Goal: Information Seeking & Learning: Learn about a topic

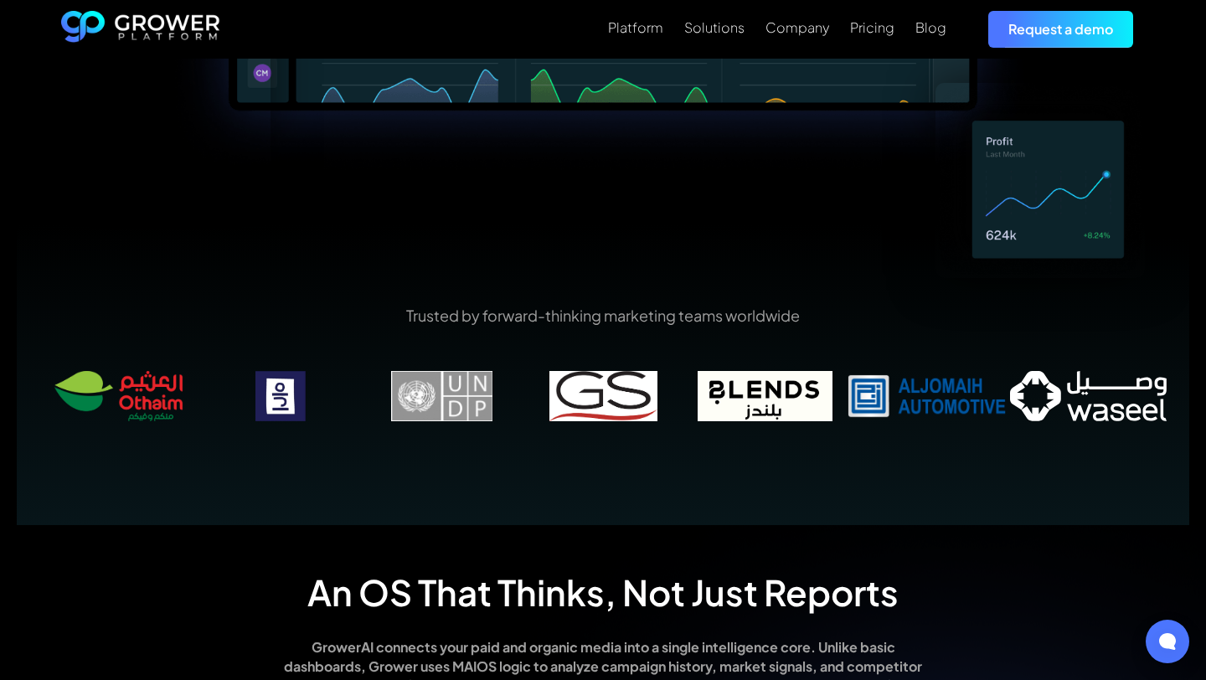
scroll to position [818, 0]
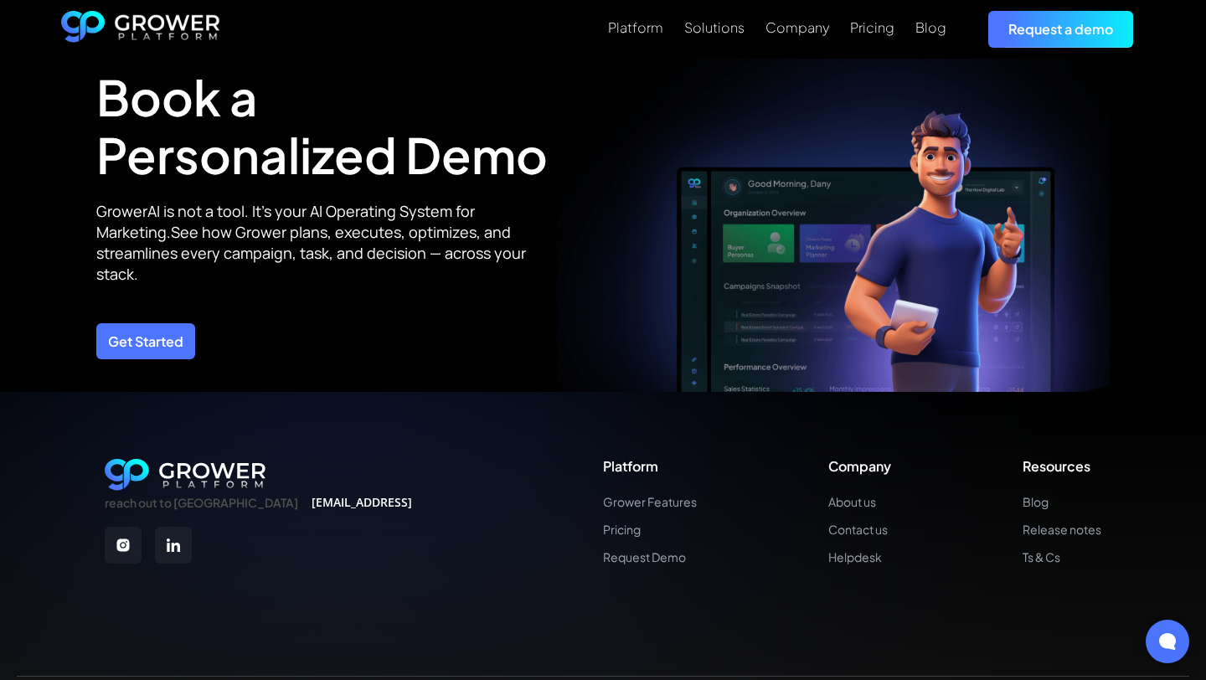
scroll to position [6020, 0]
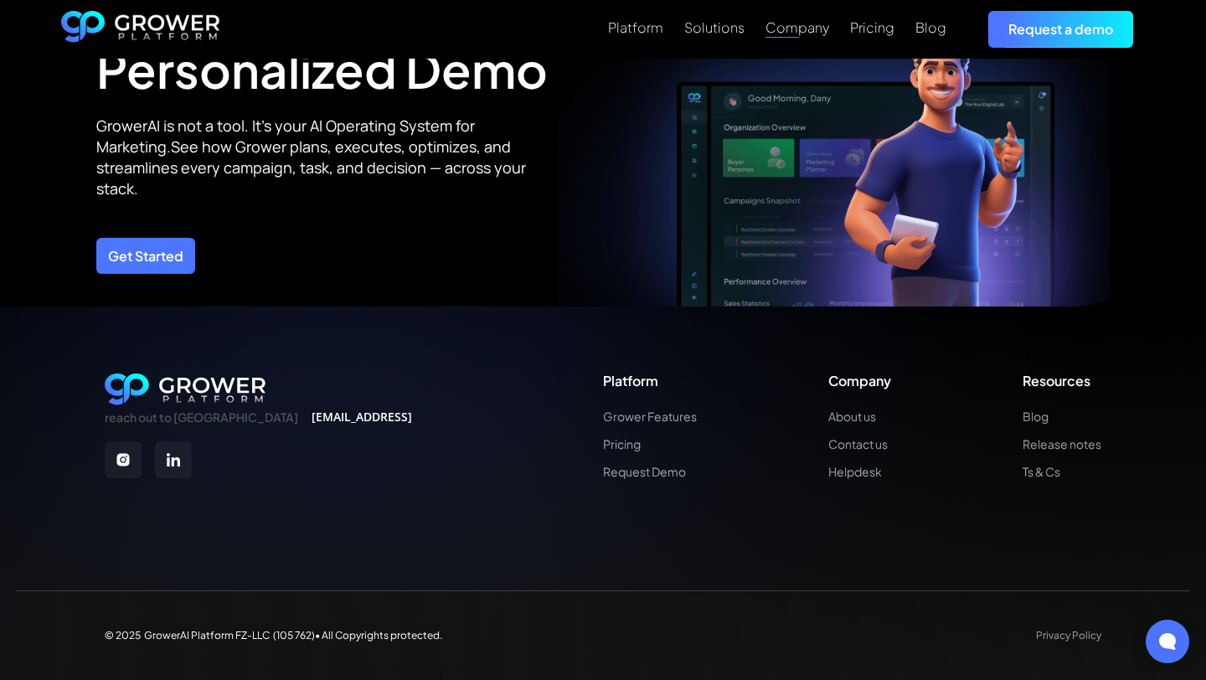
click at [811, 37] on link "Company" at bounding box center [798, 28] width 64 height 20
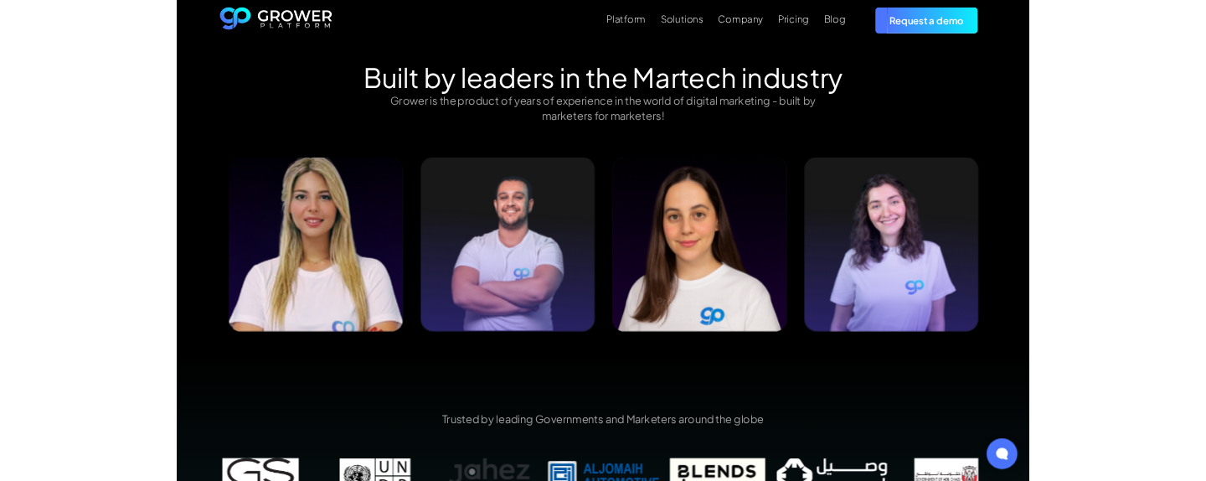
scroll to position [1709, 0]
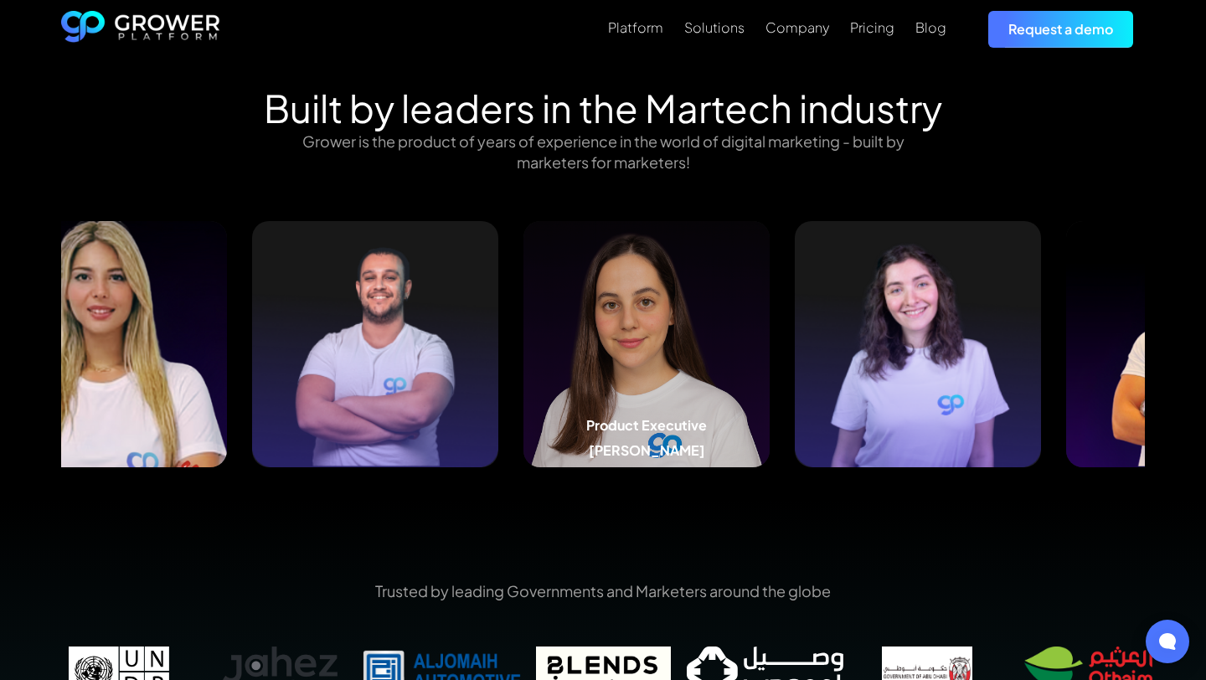
drag, startPoint x: 798, startPoint y: 342, endPoint x: 633, endPoint y: 344, distance: 164.2
click at [650, 344] on img at bounding box center [647, 344] width 246 height 246
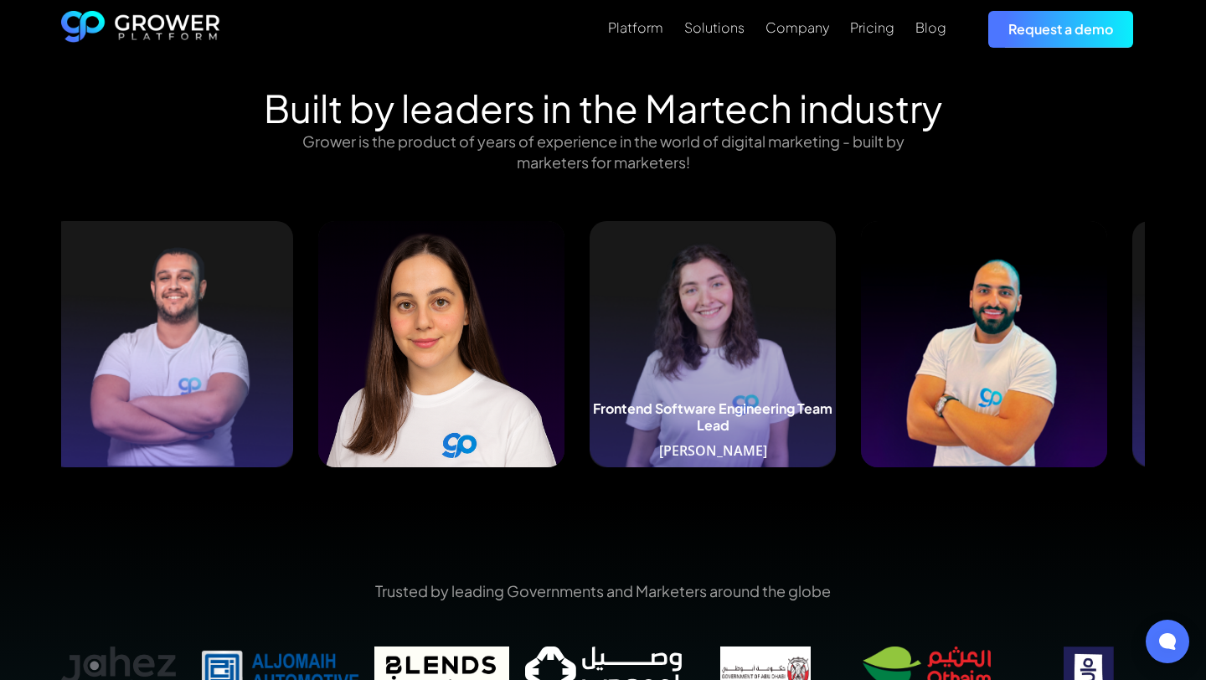
drag, startPoint x: 896, startPoint y: 297, endPoint x: 471, endPoint y: 390, distance: 435.6
click at [590, 357] on img at bounding box center [713, 344] width 246 height 246
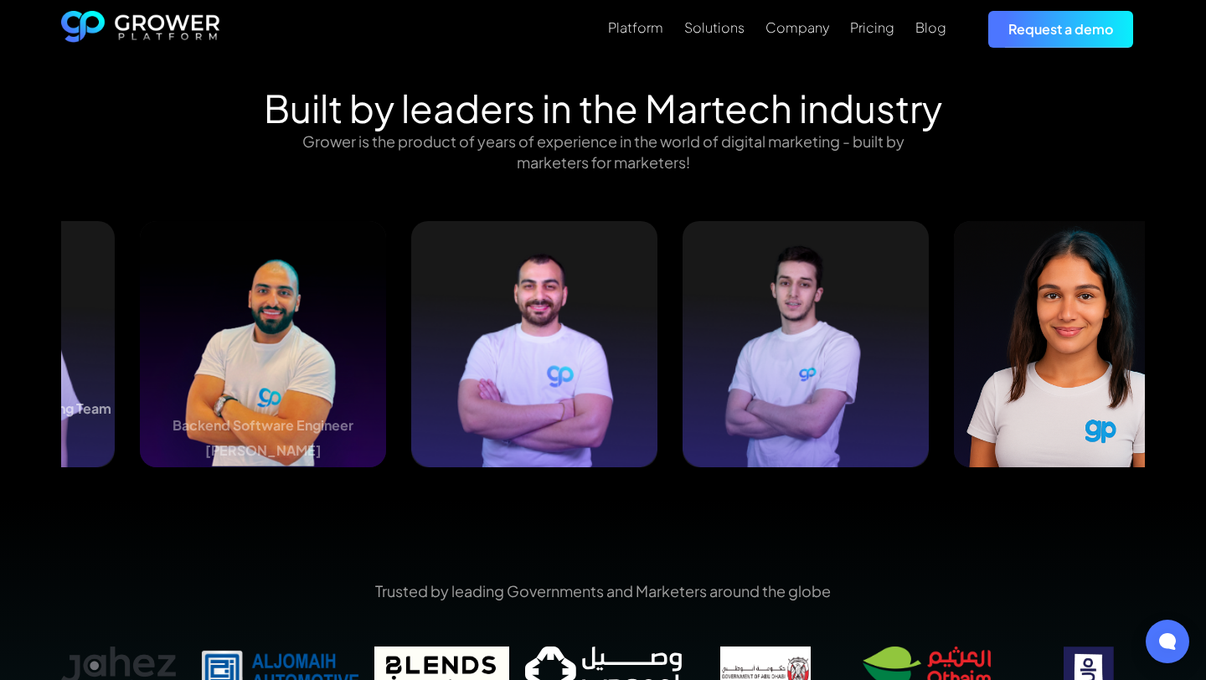
drag, startPoint x: 890, startPoint y: 354, endPoint x: 111, endPoint y: 368, distance: 779.2
click at [140, 368] on img at bounding box center [263, 344] width 246 height 246
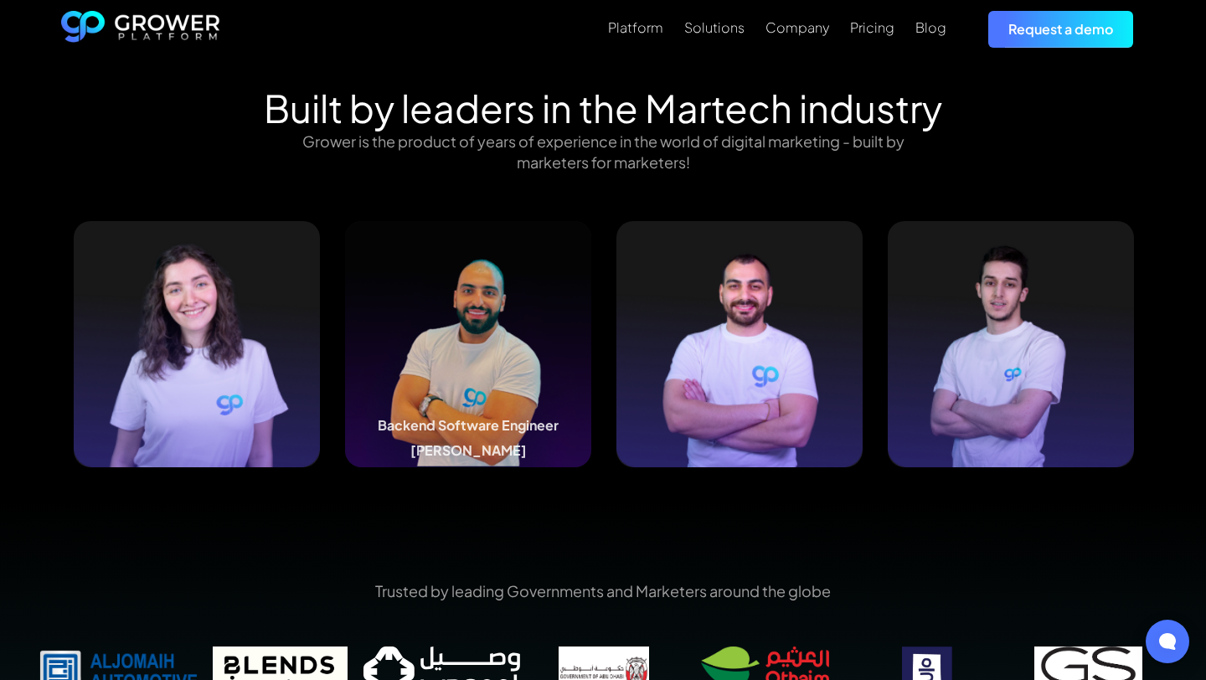
drag, startPoint x: 721, startPoint y: 318, endPoint x: 0, endPoint y: 366, distance: 722.9
click at [0, 366] on div "Built by leaders in the Martech industry Grower is the product of years of expe…" at bounding box center [603, 292] width 1206 height 415
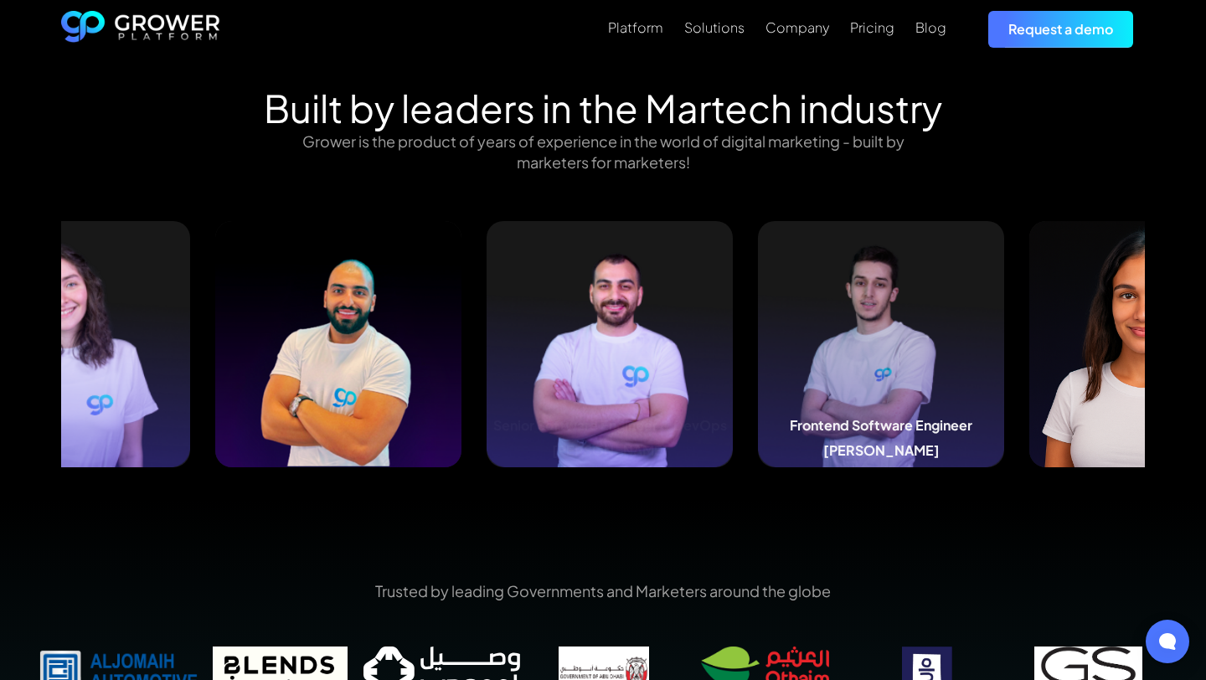
drag, startPoint x: 898, startPoint y: 304, endPoint x: 0, endPoint y: 350, distance: 899.3
click at [0, 348] on div "Built by leaders in the Martech industry Grower is the product of years of expe…" at bounding box center [603, 292] width 1206 height 415
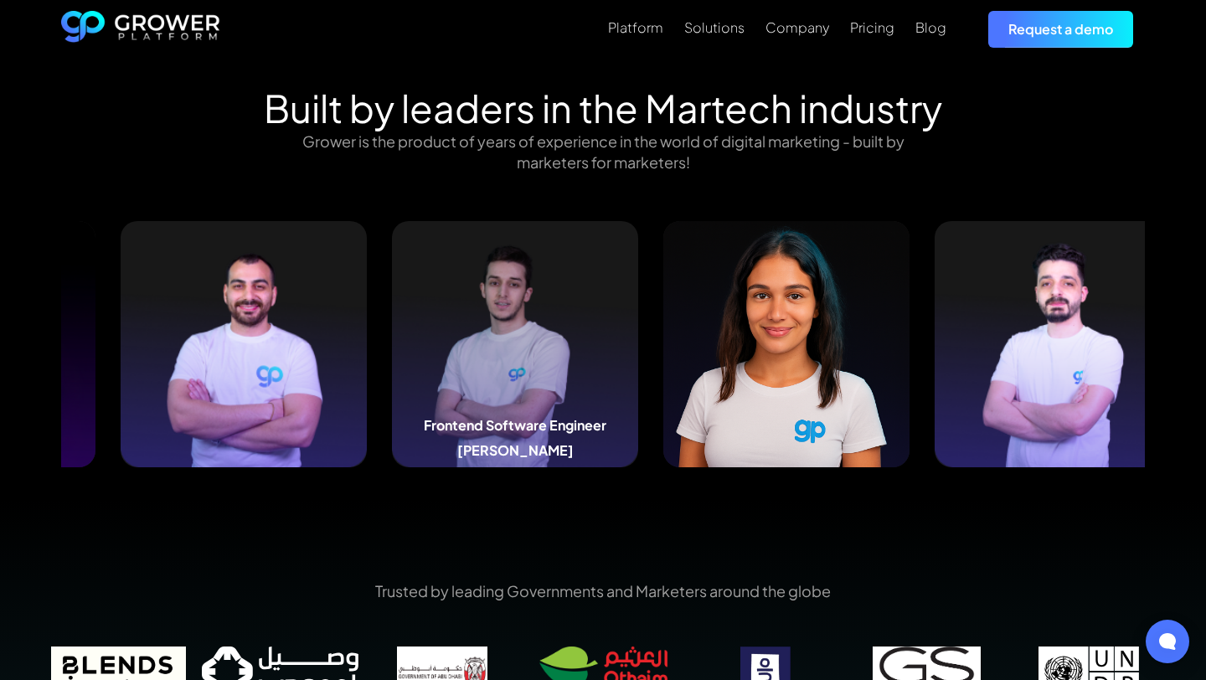
drag, startPoint x: 814, startPoint y: 297, endPoint x: 0, endPoint y: 329, distance: 814.9
click at [0, 329] on div "Built by leaders in the Martech industry Grower is the product of years of expe…" at bounding box center [603, 292] width 1206 height 415
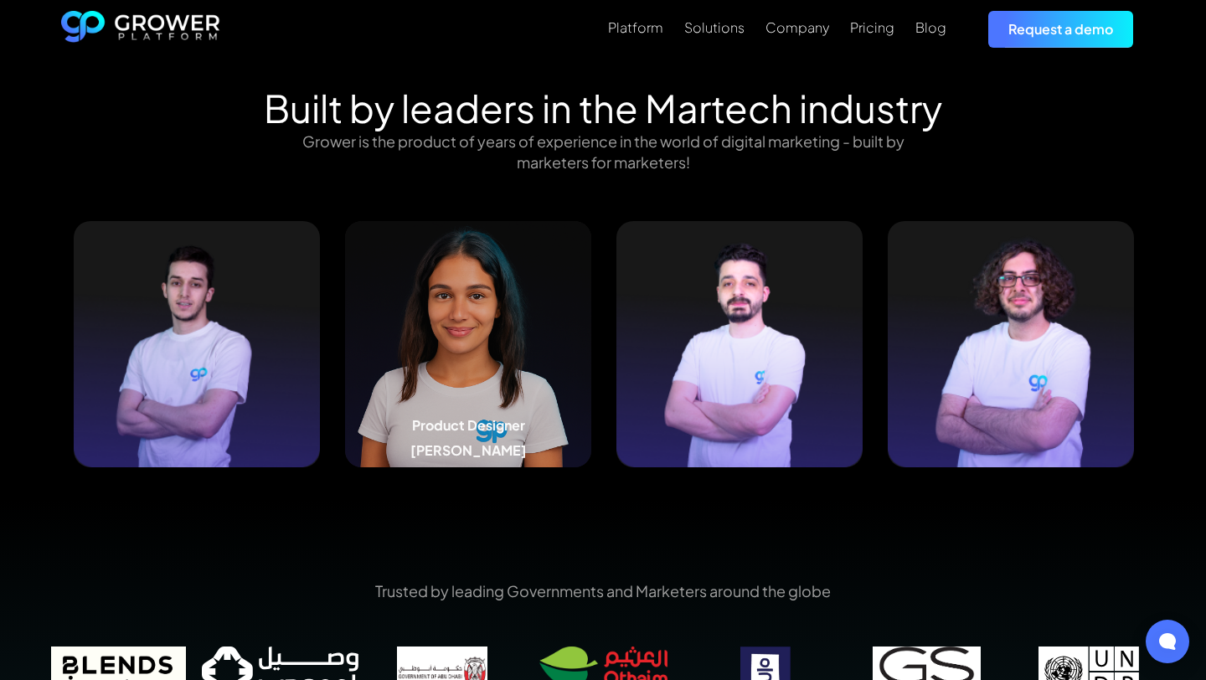
drag, startPoint x: 757, startPoint y: 301, endPoint x: 0, endPoint y: 364, distance: 759.9
click at [0, 369] on div "Built by leaders in the Martech industry Grower is the product of years of expe…" at bounding box center [603, 292] width 1206 height 415
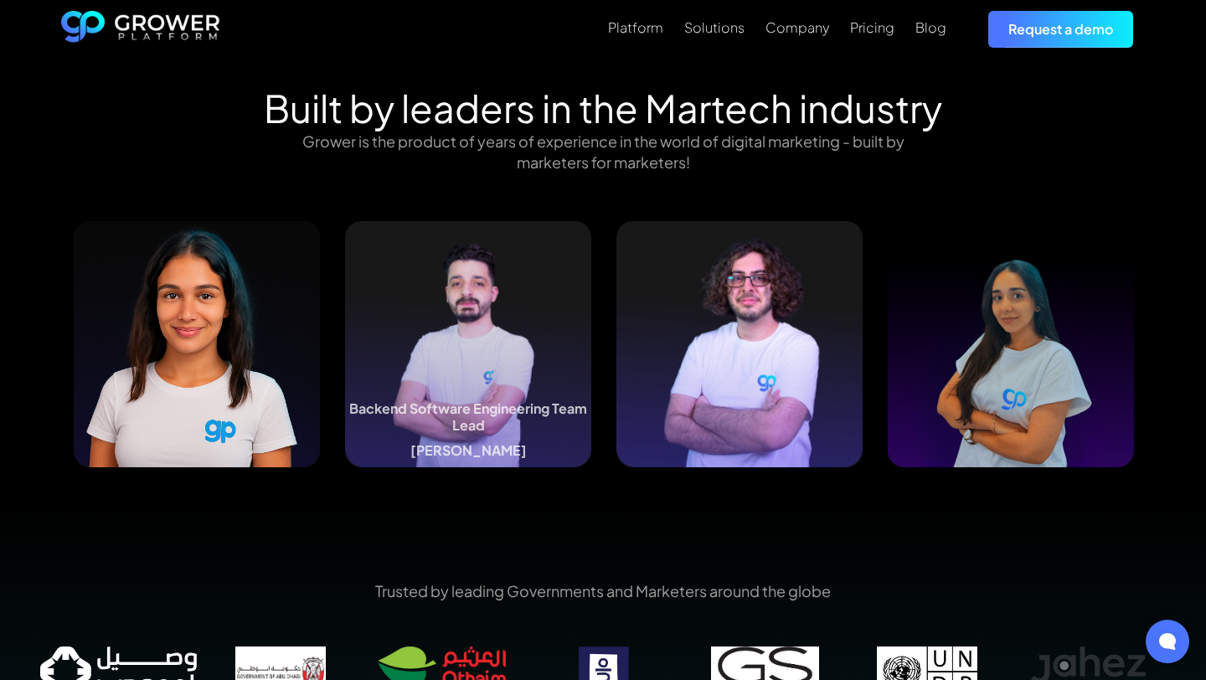
drag, startPoint x: 804, startPoint y: 290, endPoint x: 0, endPoint y: 297, distance: 804.3
click at [0, 297] on div "Built by leaders in the Martech industry Grower is the product of years of expe…" at bounding box center [603, 292] width 1206 height 415
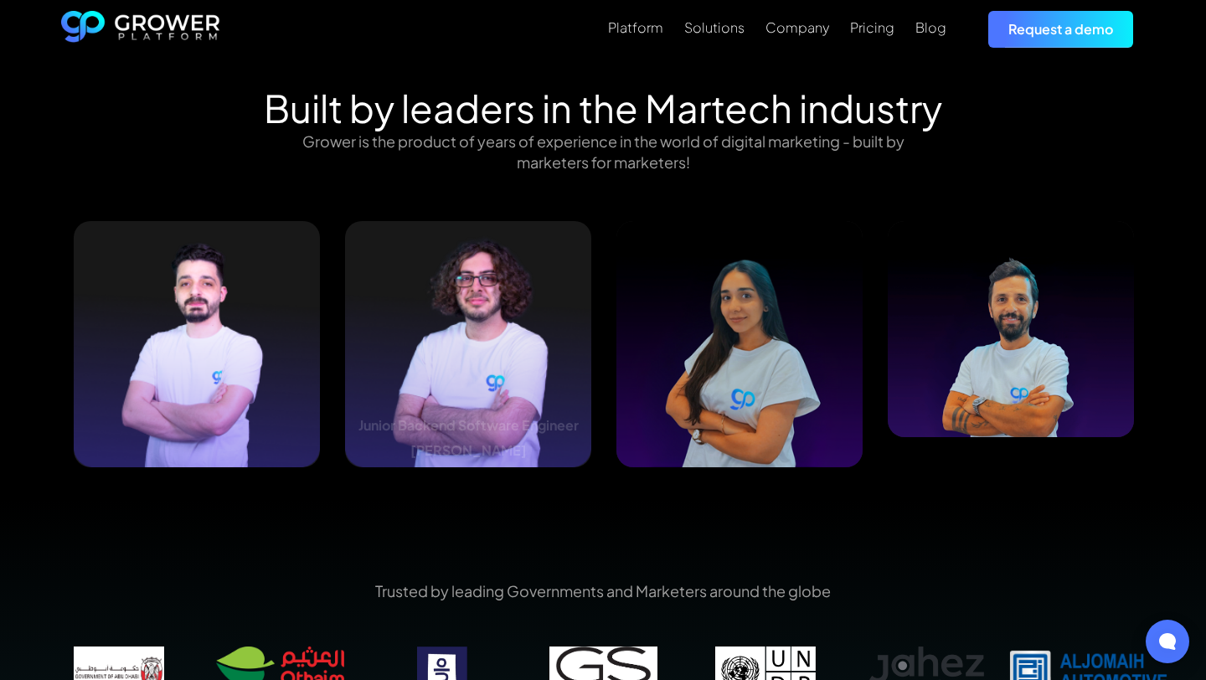
drag, startPoint x: 766, startPoint y: 283, endPoint x: 51, endPoint y: 273, distance: 714.7
click at [51, 276] on div "Built by leaders in the Martech industry Grower is the product of years of expe…" at bounding box center [603, 292] width 1131 height 415
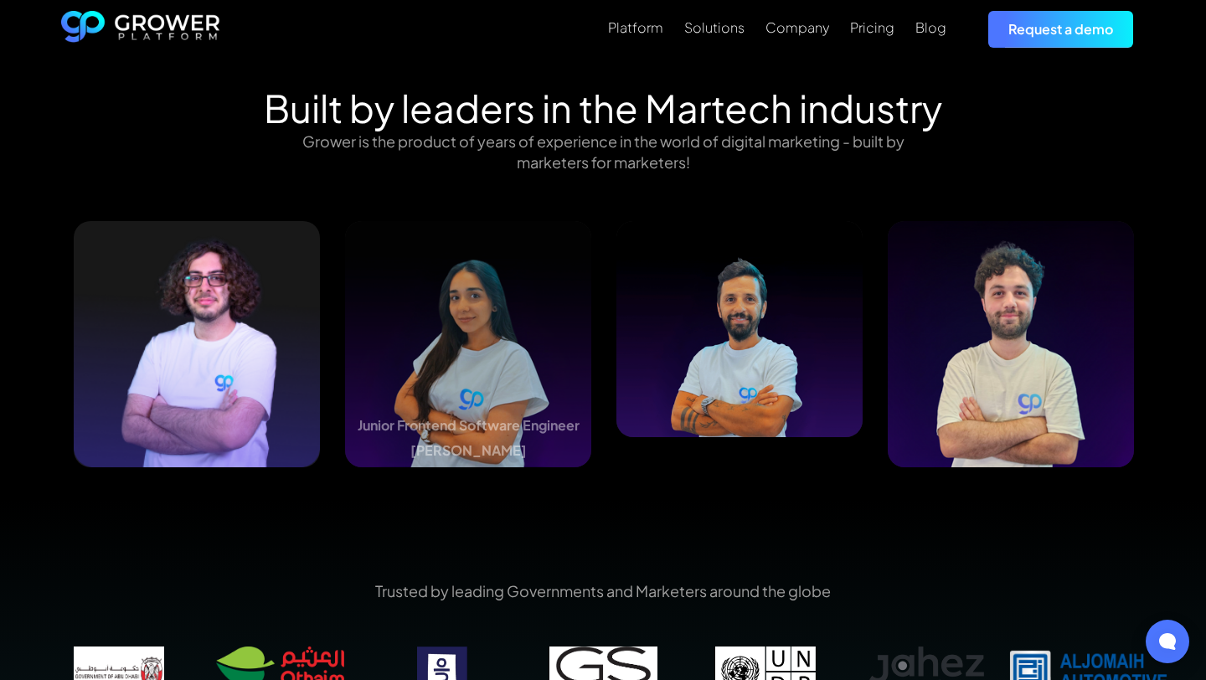
drag, startPoint x: 711, startPoint y: 306, endPoint x: 50, endPoint y: 182, distance: 672.5
click at [52, 183] on div "Built by leaders in the Martech industry Grower is the product of years of expe…" at bounding box center [603, 292] width 1131 height 415
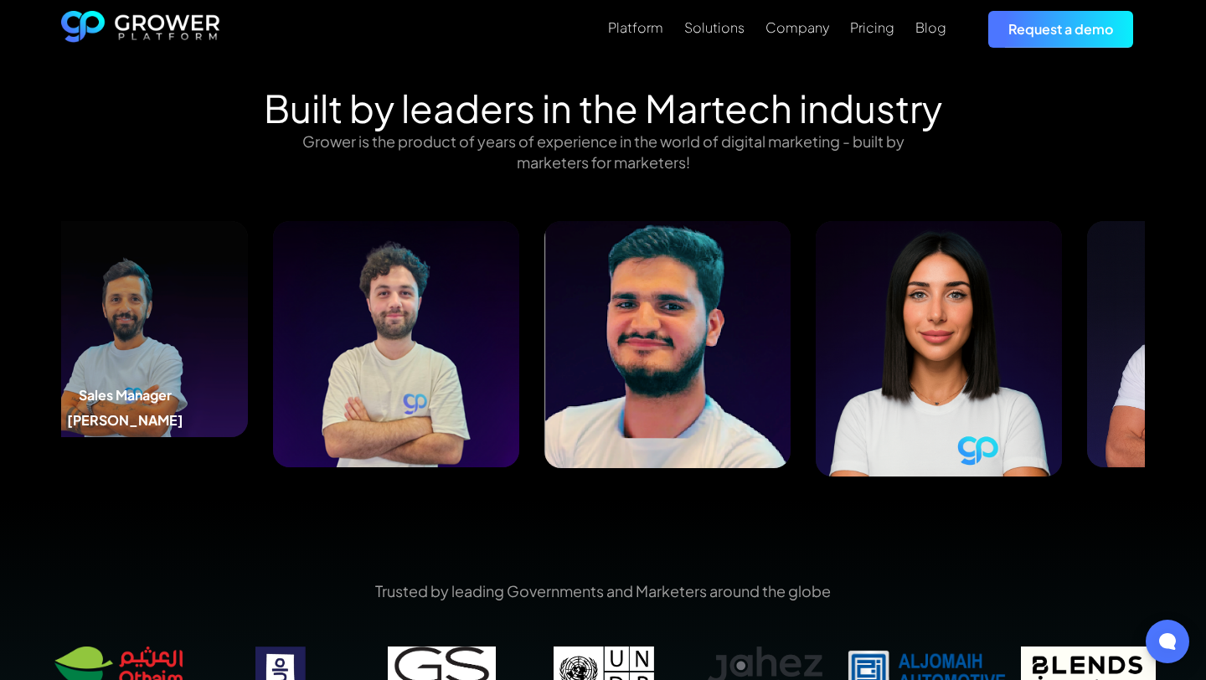
drag, startPoint x: 681, startPoint y: 269, endPoint x: 25, endPoint y: 257, distance: 656.1
click at [26, 257] on div "Built by leaders in the Martech industry Grower is the product of years of expe…" at bounding box center [603, 292] width 1206 height 415
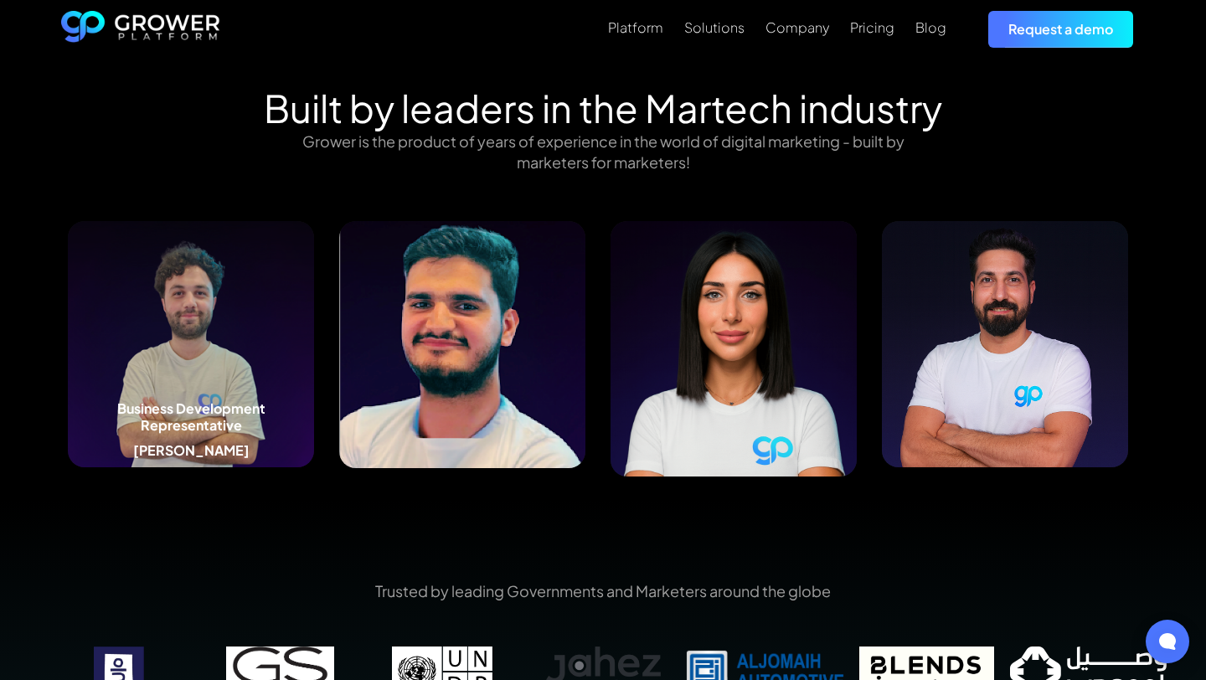
drag, startPoint x: 792, startPoint y: 277, endPoint x: 221, endPoint y: 279, distance: 570.5
click at [232, 279] on img at bounding box center [191, 344] width 246 height 246
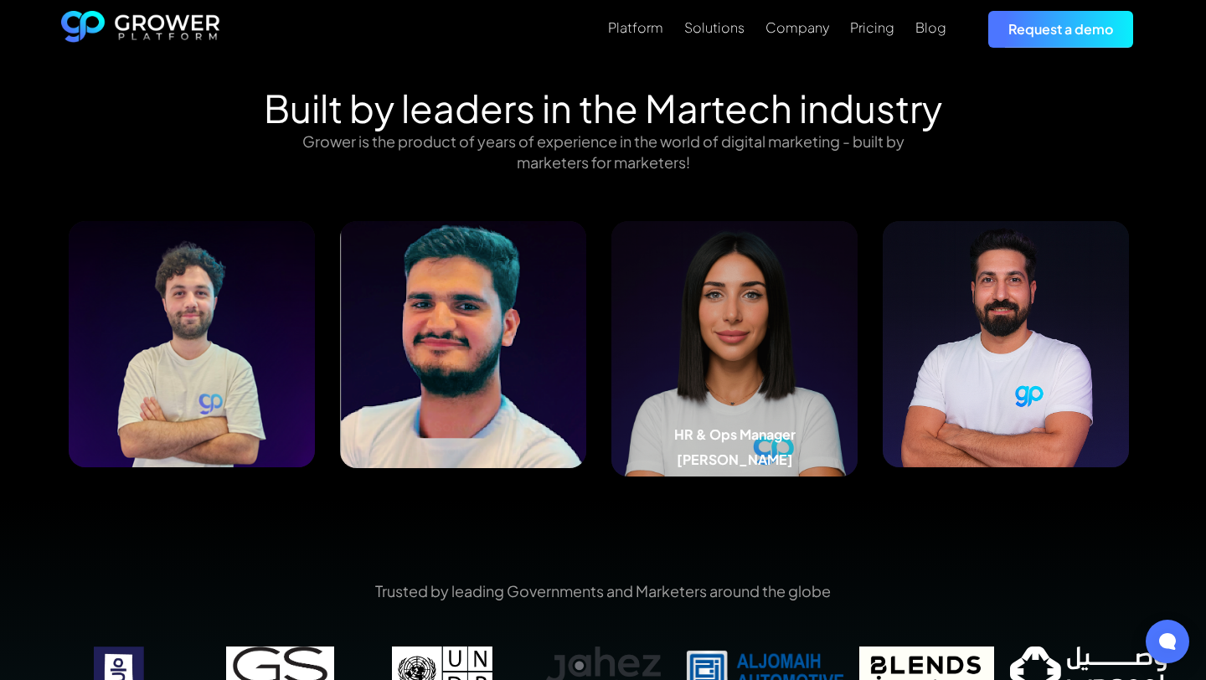
drag, startPoint x: 973, startPoint y: 307, endPoint x: 252, endPoint y: 308, distance: 720.5
click at [612, 308] on img at bounding box center [735, 348] width 246 height 255
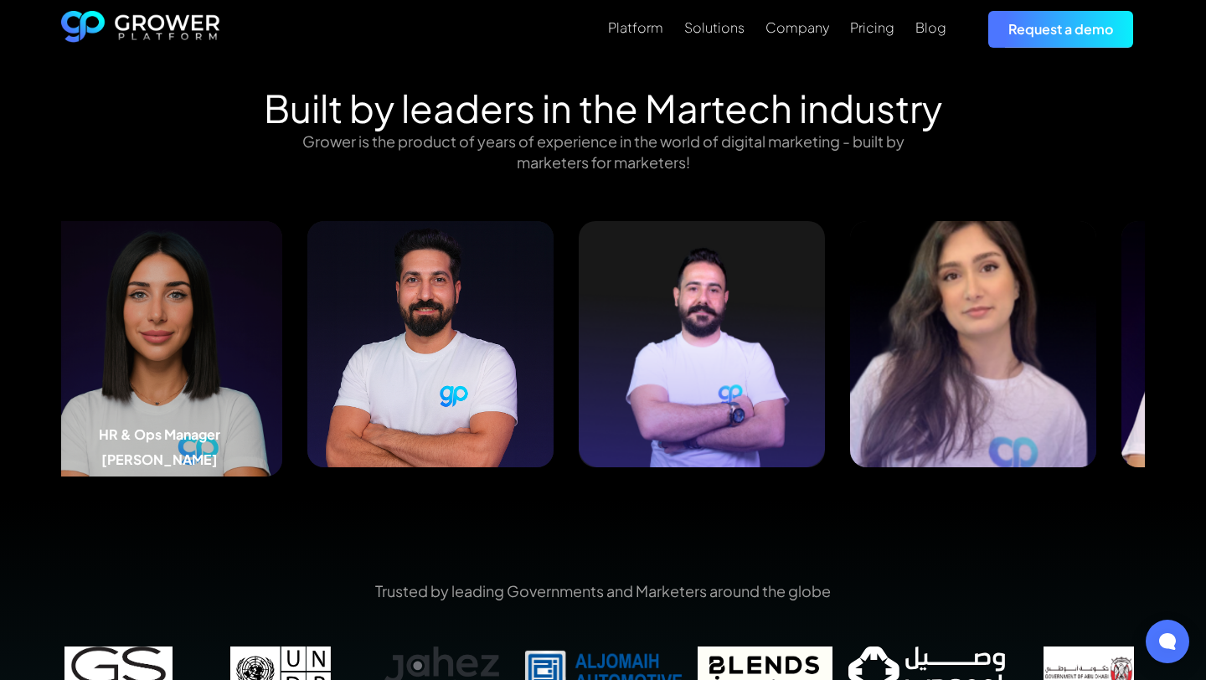
drag, startPoint x: 788, startPoint y: 378, endPoint x: 208, endPoint y: 313, distance: 584.1
click at [208, 316] on img at bounding box center [159, 348] width 246 height 255
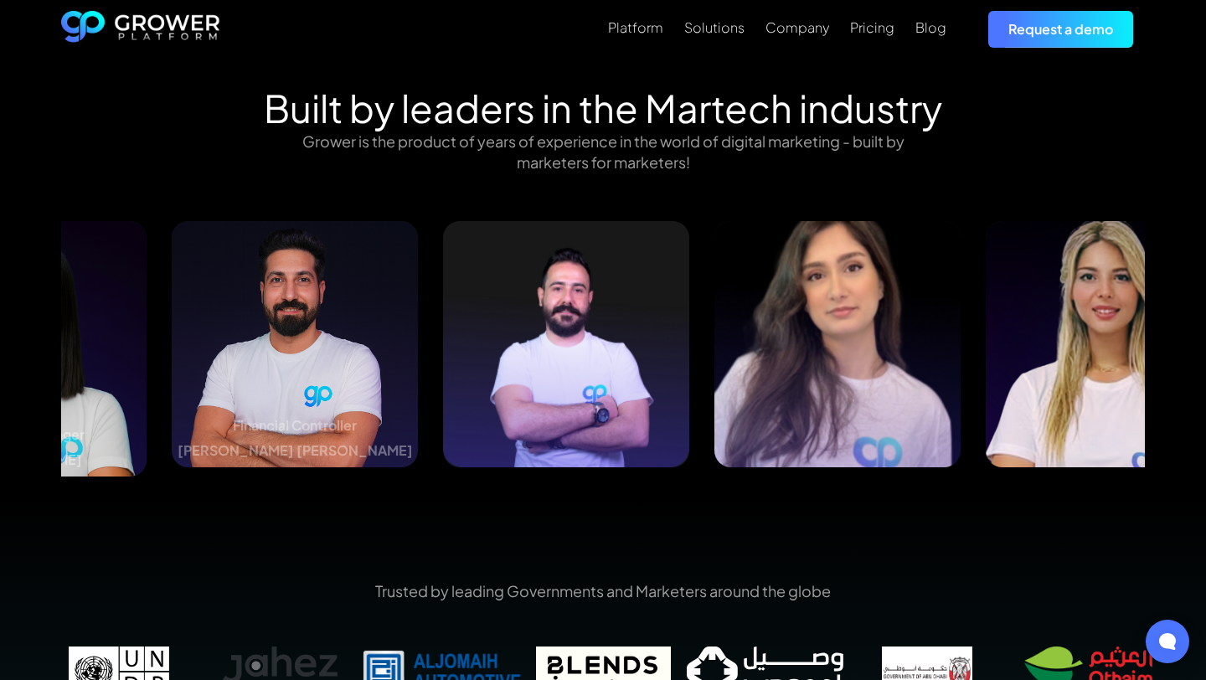
drag, startPoint x: 618, startPoint y: 284, endPoint x: 155, endPoint y: 302, distance: 463.6
click at [172, 302] on img at bounding box center [295, 344] width 246 height 246
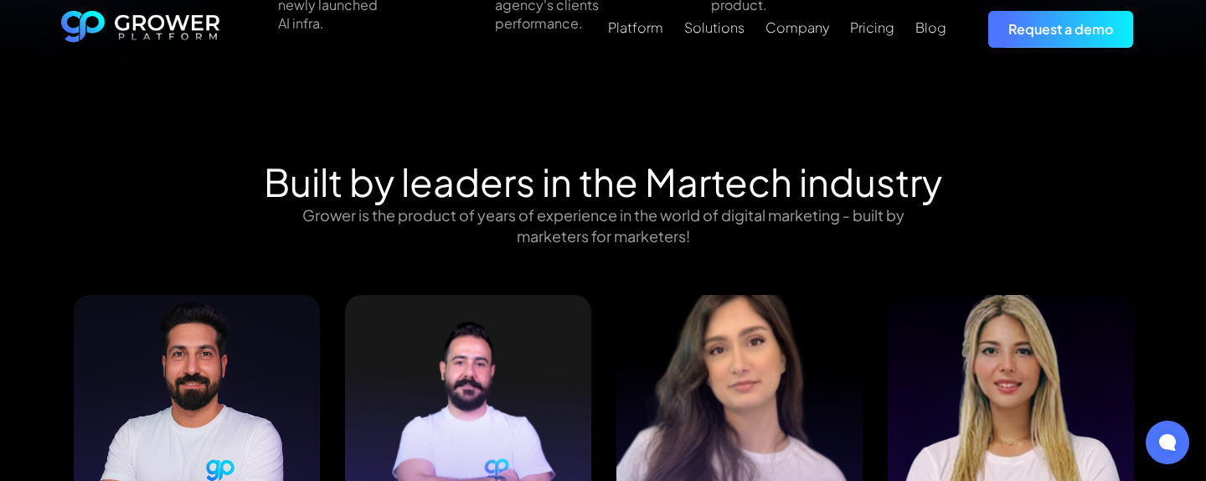
scroll to position [1534, 0]
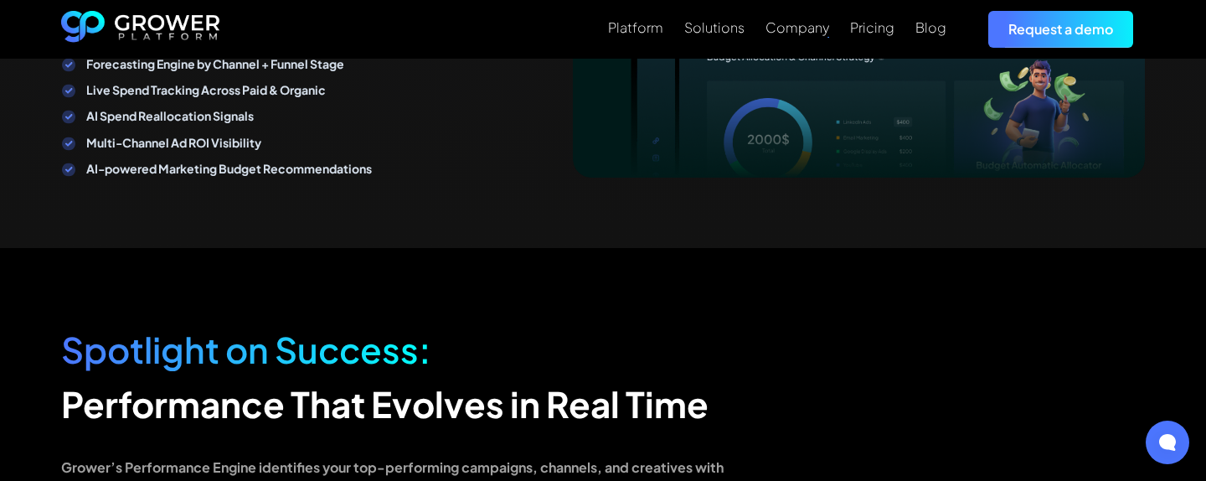
scroll to position [3719, 0]
